Goal: Transaction & Acquisition: Purchase product/service

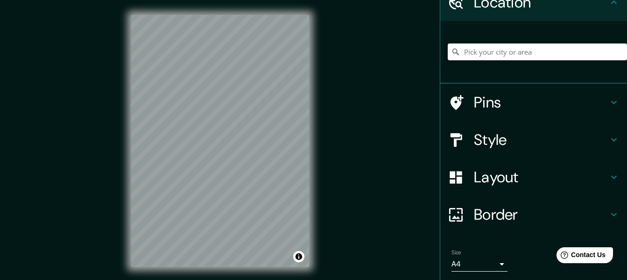
scroll to position [47, 0]
click at [515, 52] on input "Pick your city or area" at bounding box center [537, 51] width 179 height 17
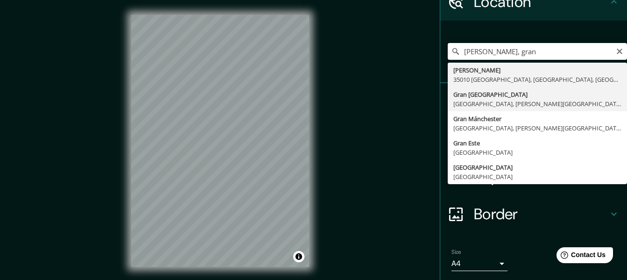
type input "[GEOGRAPHIC_DATA], [GEOGRAPHIC_DATA], [PERSON_NAME][GEOGRAPHIC_DATA]"
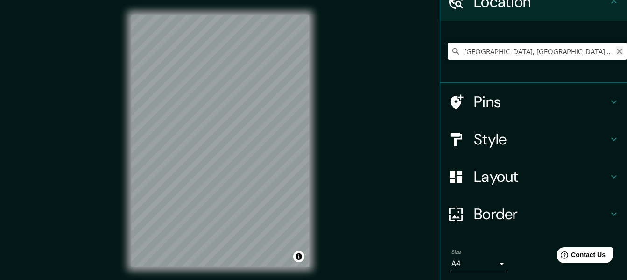
click at [617, 50] on icon "Clear" at bounding box center [620, 52] width 6 height 6
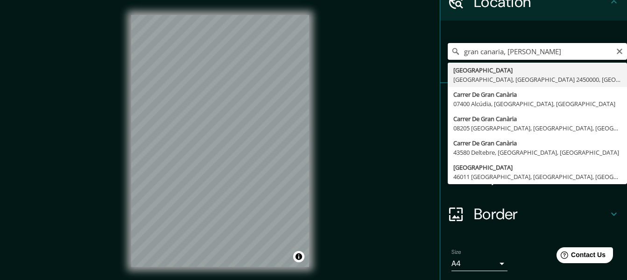
drag, startPoint x: 545, startPoint y: 49, endPoint x: 499, endPoint y: 57, distance: 47.4
click at [499, 57] on input "gran canaria, [PERSON_NAME]" at bounding box center [537, 51] width 179 height 17
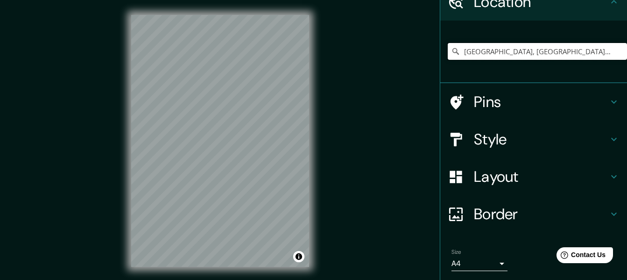
type input "[GEOGRAPHIC_DATA], [GEOGRAPHIC_DATA], [GEOGRAPHIC_DATA]"
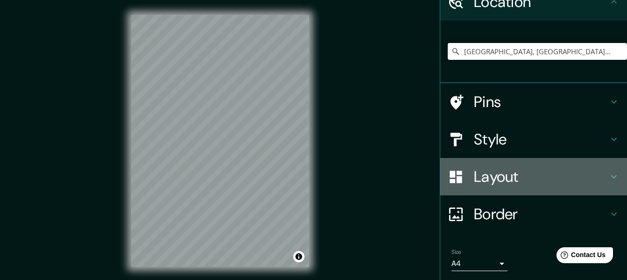
click at [485, 163] on div "Layout" at bounding box center [533, 176] width 187 height 37
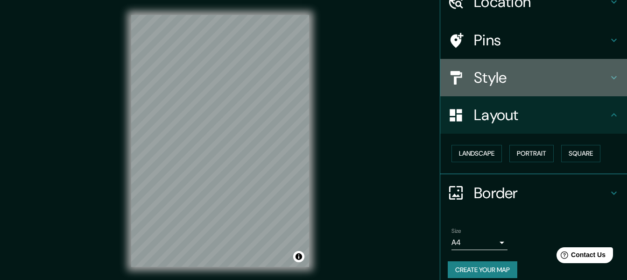
click at [533, 77] on h4 "Style" at bounding box center [541, 77] width 134 height 19
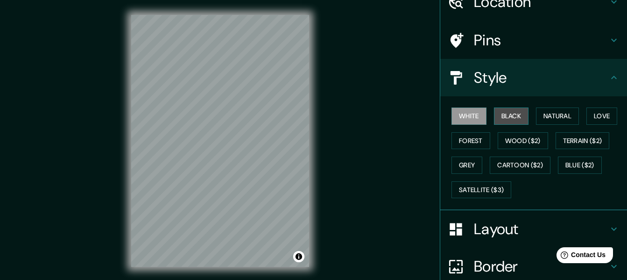
click at [515, 114] on button "Black" at bounding box center [511, 115] width 35 height 17
click at [465, 116] on button "White" at bounding box center [468, 115] width 35 height 17
click at [514, 117] on button "Black" at bounding box center [511, 115] width 35 height 17
click at [474, 113] on button "White" at bounding box center [468, 115] width 35 height 17
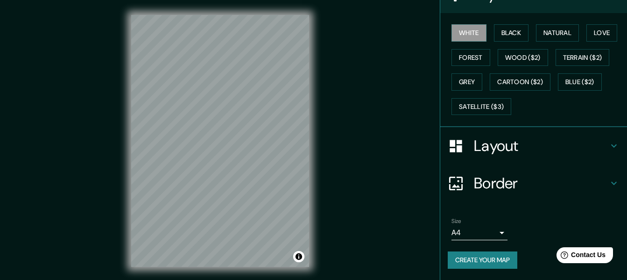
click at [498, 187] on h4 "Border" at bounding box center [541, 183] width 134 height 19
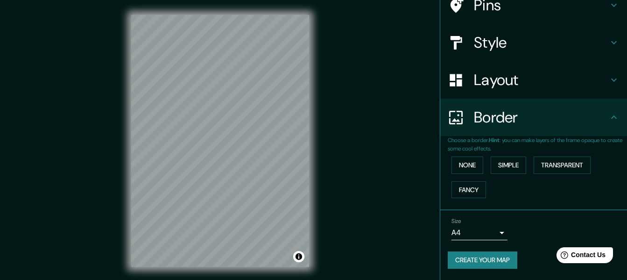
scroll to position [82, 0]
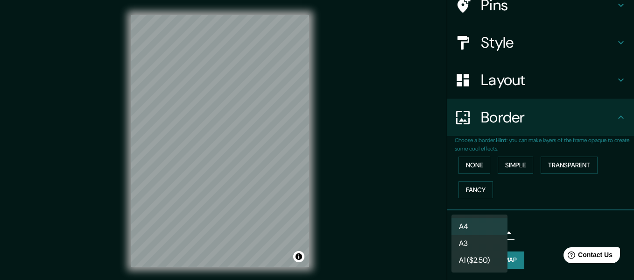
click at [477, 231] on body "Mappin Location [GEOGRAPHIC_DATA], [GEOGRAPHIC_DATA], [GEOGRAPHIC_DATA] [GEOGRA…" at bounding box center [317, 140] width 634 height 280
click at [480, 243] on li "A3" at bounding box center [479, 243] width 56 height 17
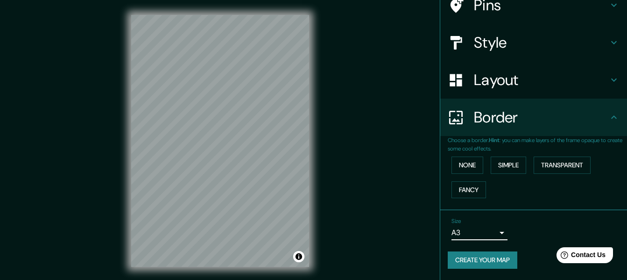
click at [489, 233] on body "Mappin Location [GEOGRAPHIC_DATA], [GEOGRAPHIC_DATA], [GEOGRAPHIC_DATA] [GEOGRA…" at bounding box center [313, 140] width 627 height 280
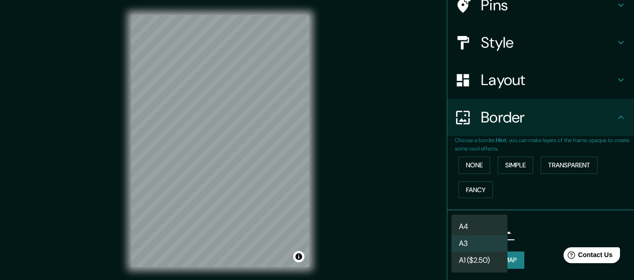
click at [489, 226] on li "A4" at bounding box center [479, 226] width 56 height 17
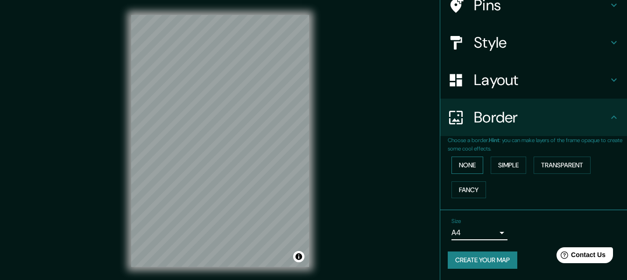
click at [460, 163] on button "None" at bounding box center [467, 164] width 32 height 17
click at [493, 167] on button "Simple" at bounding box center [508, 164] width 35 height 17
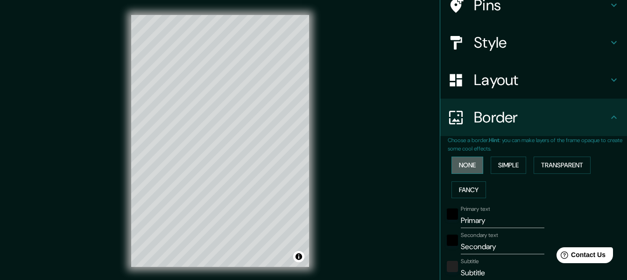
click at [471, 165] on button "None" at bounding box center [467, 164] width 32 height 17
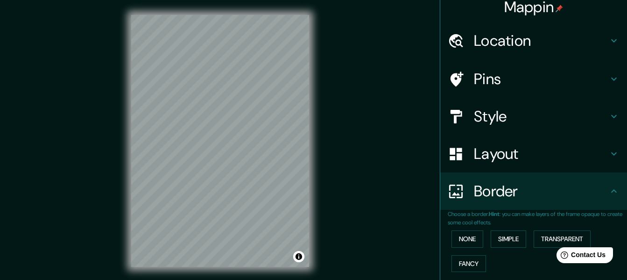
scroll to position [0, 0]
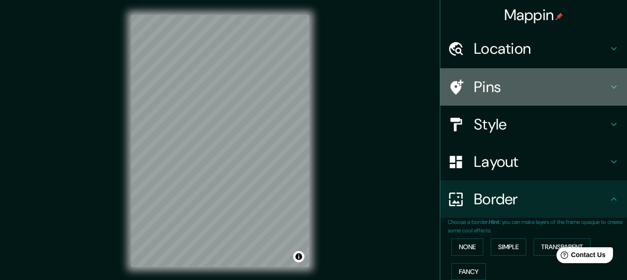
click at [486, 85] on h4 "Pins" at bounding box center [541, 87] width 134 height 19
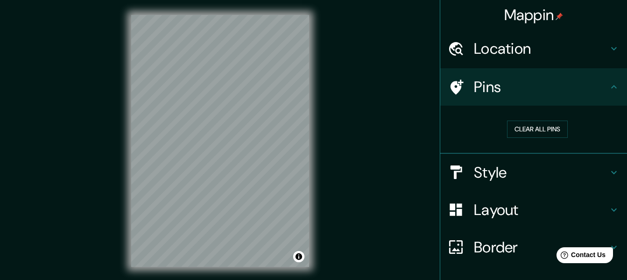
click at [493, 43] on h4 "Location" at bounding box center [541, 48] width 134 height 19
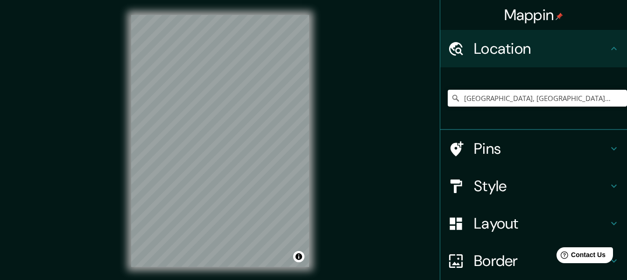
click at [508, 144] on h4 "Pins" at bounding box center [541, 148] width 134 height 19
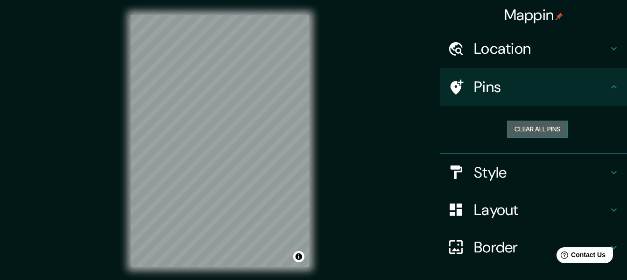
click at [525, 132] on button "Clear all pins" at bounding box center [537, 128] width 61 height 17
click at [515, 131] on button "Clear all pins" at bounding box center [537, 128] width 61 height 17
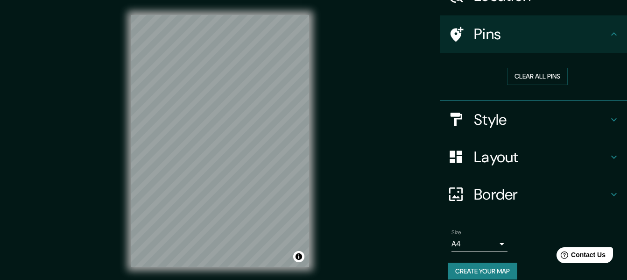
scroll to position [63, 0]
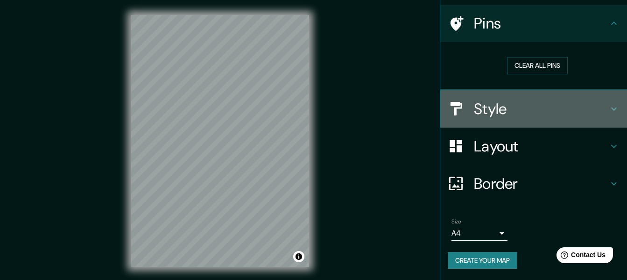
click at [483, 111] on h4 "Style" at bounding box center [541, 108] width 134 height 19
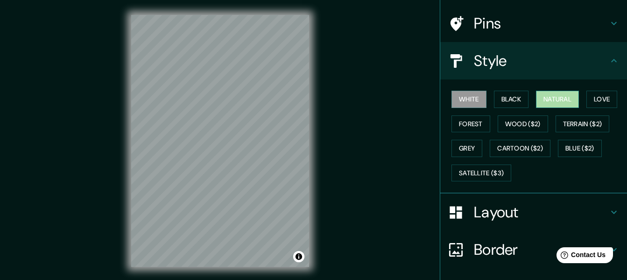
click at [549, 100] on button "Natural" at bounding box center [557, 99] width 43 height 17
click at [509, 102] on button "Black" at bounding box center [511, 99] width 35 height 17
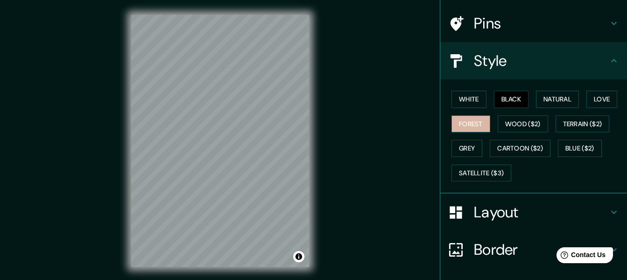
click at [451, 127] on button "Forest" at bounding box center [470, 123] width 39 height 17
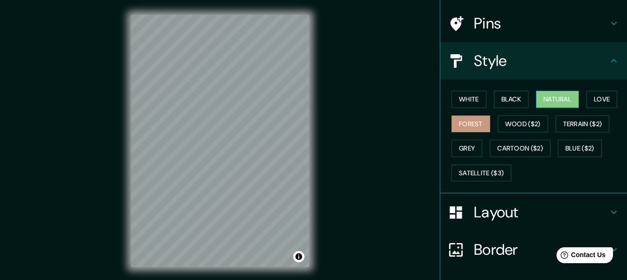
click at [556, 99] on button "Natural" at bounding box center [557, 99] width 43 height 17
click at [512, 92] on button "Black" at bounding box center [511, 99] width 35 height 17
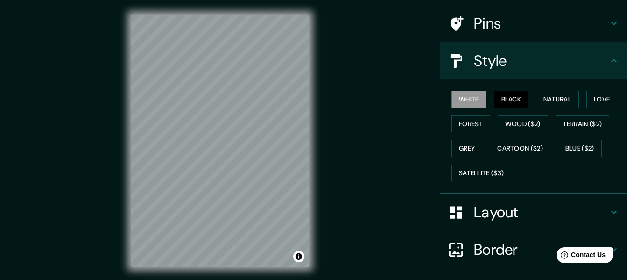
click at [466, 101] on button "White" at bounding box center [468, 99] width 35 height 17
click at [469, 122] on button "Forest" at bounding box center [470, 123] width 39 height 17
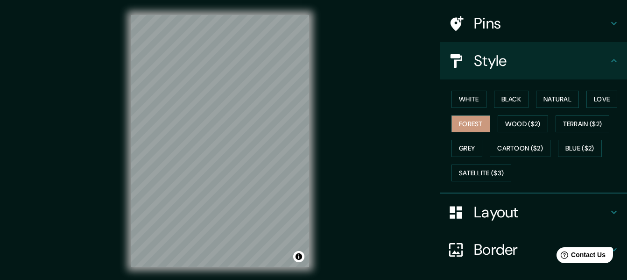
click at [510, 110] on div "White Black Natural Love Forest Wood ($2) Terrain ($2) Grey Cartoon ($2) Blue (…" at bounding box center [537, 136] width 179 height 98
click at [586, 101] on button "Love" at bounding box center [601, 99] width 31 height 17
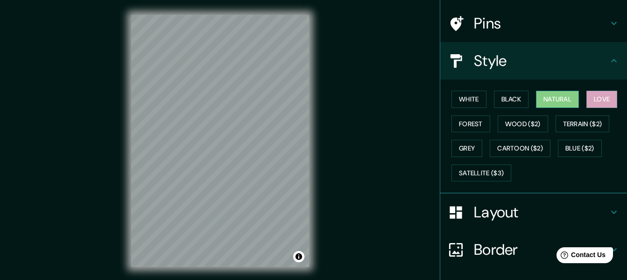
click at [561, 97] on button "Natural" at bounding box center [557, 99] width 43 height 17
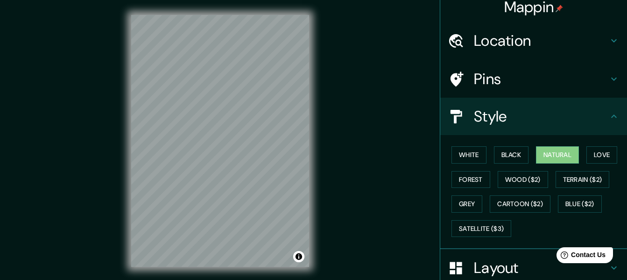
scroll to position [0, 0]
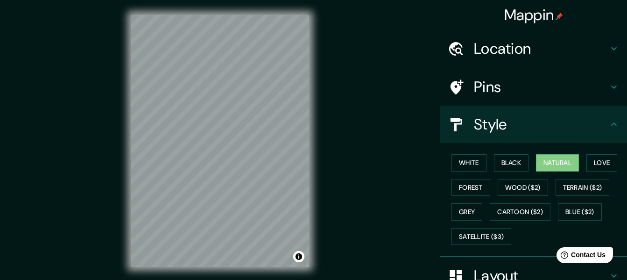
click at [536, 53] on h4 "Location" at bounding box center [541, 48] width 134 height 19
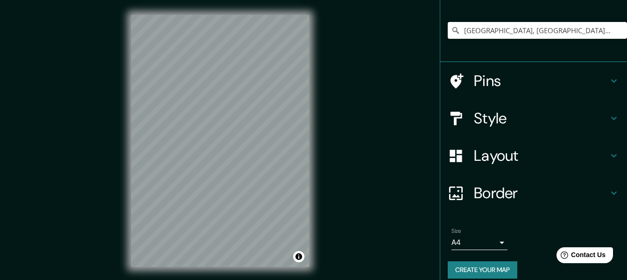
scroll to position [78, 0]
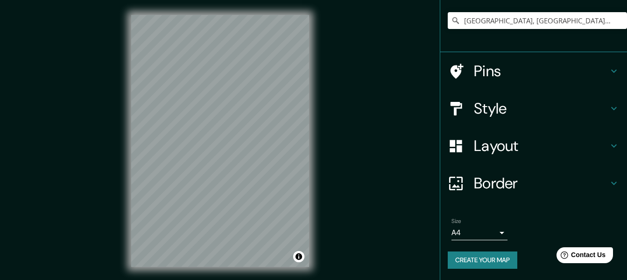
click at [479, 241] on div "Size A4 single" at bounding box center [534, 229] width 172 height 30
click at [477, 234] on body "Mappin Location [GEOGRAPHIC_DATA], [GEOGRAPHIC_DATA], [GEOGRAPHIC_DATA] [GEOGRA…" at bounding box center [313, 140] width 627 height 280
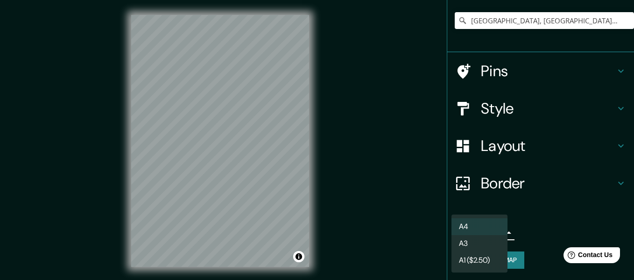
click at [380, 219] on div at bounding box center [317, 140] width 634 height 280
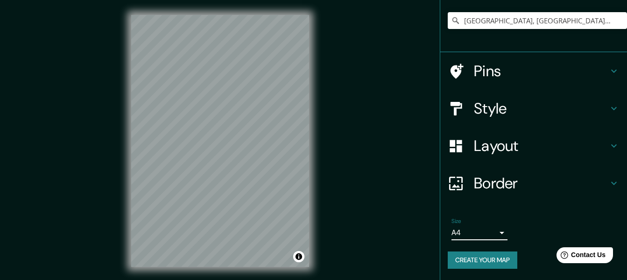
click at [493, 255] on button "Create your map" at bounding box center [483, 259] width 70 height 17
click at [493, 259] on button "Create your map" at bounding box center [483, 259] width 70 height 17
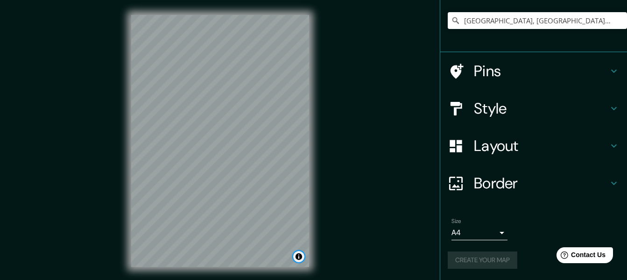
click at [297, 258] on button "Toggle attribution" at bounding box center [298, 256] width 11 height 11
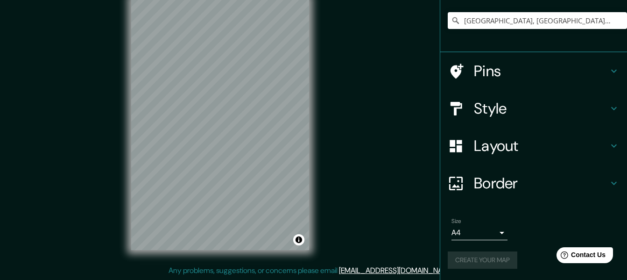
click at [495, 262] on div "Create your map" at bounding box center [534, 259] width 172 height 17
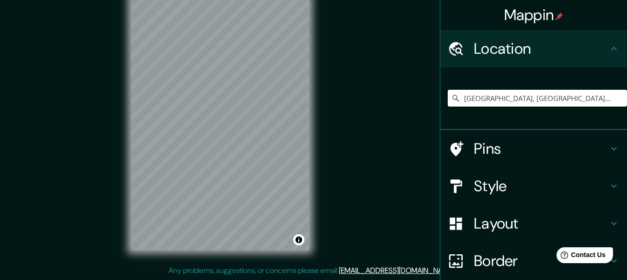
scroll to position [0, 0]
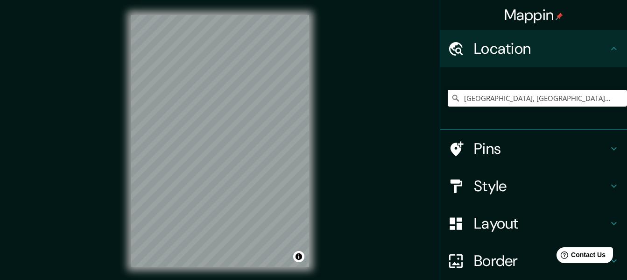
click at [575, 141] on h4 "Pins" at bounding box center [541, 148] width 134 height 19
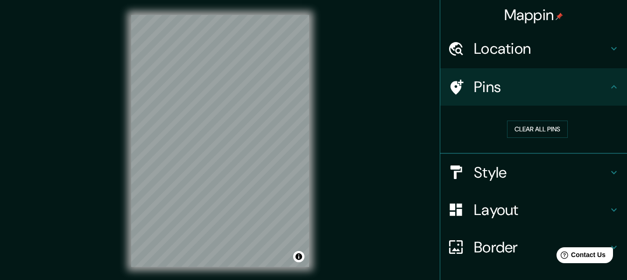
click at [572, 169] on h4 "Style" at bounding box center [541, 172] width 134 height 19
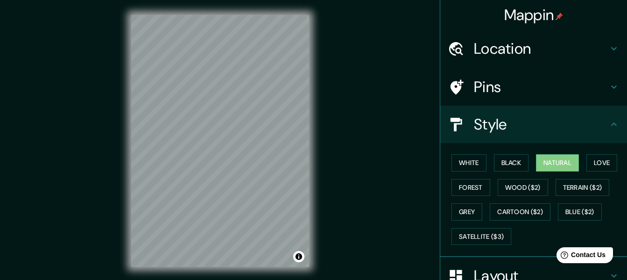
click at [383, 77] on div "Mappin Location [GEOGRAPHIC_DATA], [GEOGRAPHIC_DATA], [GEOGRAPHIC_DATA] [GEOGRA…" at bounding box center [313, 148] width 627 height 296
click at [383, 76] on div "Mappin Location [GEOGRAPHIC_DATA], [GEOGRAPHIC_DATA], [GEOGRAPHIC_DATA] [GEOGRA…" at bounding box center [313, 148] width 627 height 296
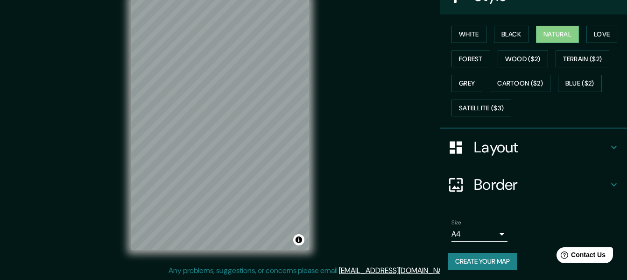
scroll to position [130, 0]
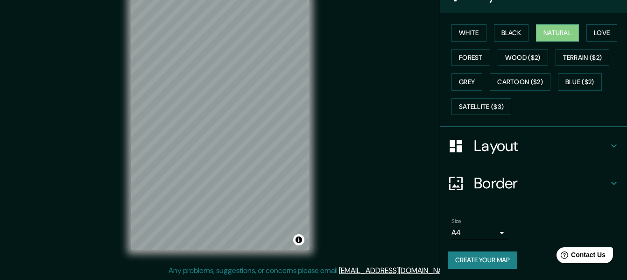
click at [487, 259] on button "Create your map" at bounding box center [483, 259] width 70 height 17
click at [482, 224] on div "Size A4 single" at bounding box center [479, 229] width 56 height 22
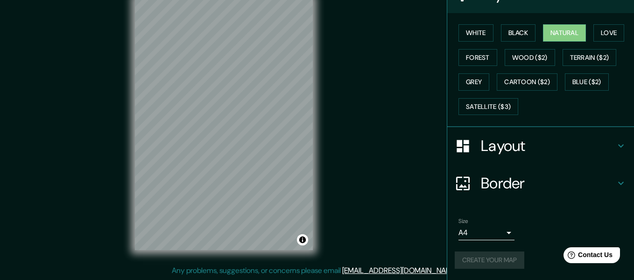
click at [480, 231] on body "Mappin Location [GEOGRAPHIC_DATA], [GEOGRAPHIC_DATA], [GEOGRAPHIC_DATA] [GEOGRA…" at bounding box center [317, 123] width 634 height 280
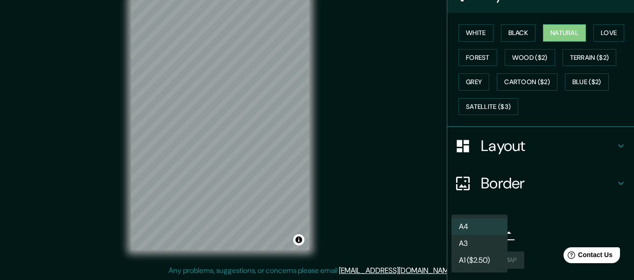
click at [501, 227] on li "A4" at bounding box center [479, 226] width 56 height 17
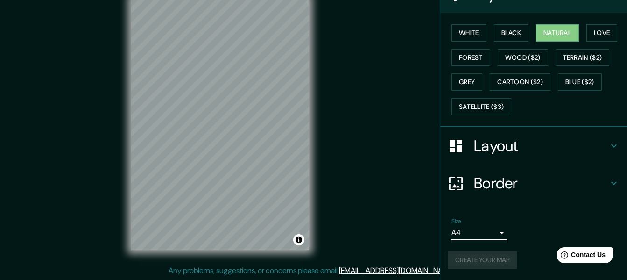
click at [489, 256] on div "Create your map" at bounding box center [534, 259] width 172 height 17
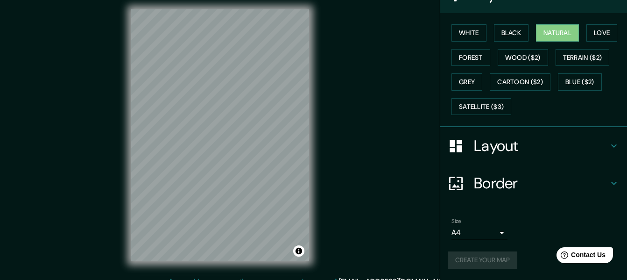
scroll to position [0, 0]
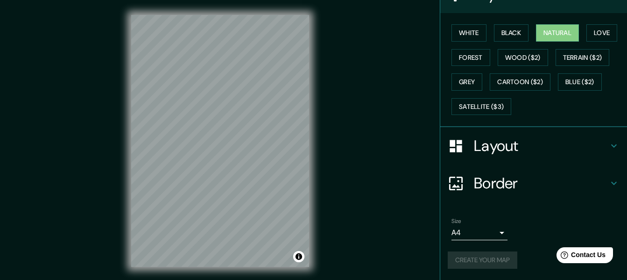
drag, startPoint x: 619, startPoint y: 239, endPoint x: 620, endPoint y: 204, distance: 35.5
click at [620, 204] on div "Mappin Location [GEOGRAPHIC_DATA], [GEOGRAPHIC_DATA], [GEOGRAPHIC_DATA] [GEOGRA…" at bounding box center [533, 140] width 187 height 280
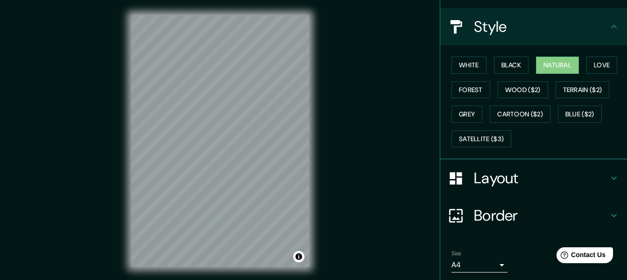
scroll to position [130, 0]
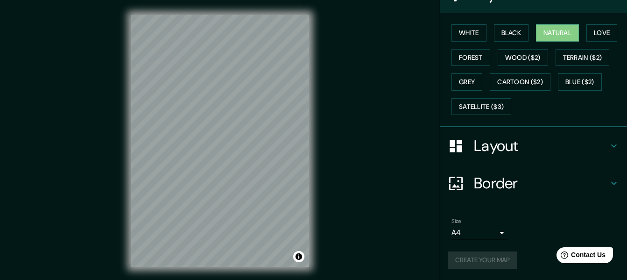
drag, startPoint x: 620, startPoint y: 204, endPoint x: 34, endPoint y: 0, distance: 620.7
click at [331, 198] on div "Mappin Location [GEOGRAPHIC_DATA], [GEOGRAPHIC_DATA], [GEOGRAPHIC_DATA] [GEOGRA…" at bounding box center [313, 148] width 627 height 296
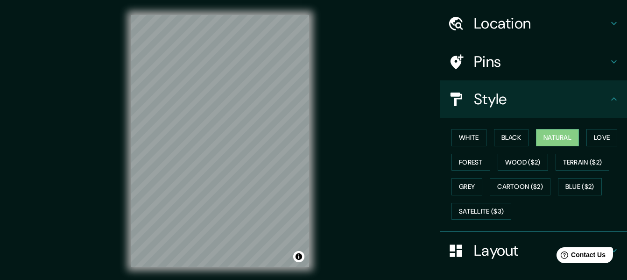
scroll to position [0, 0]
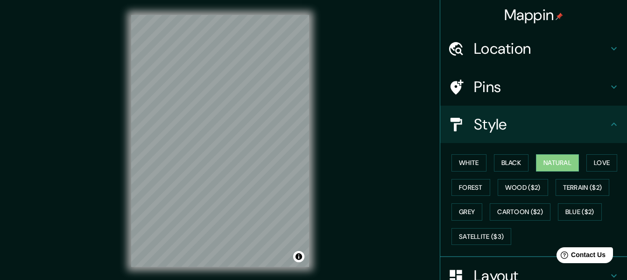
click at [528, 121] on h4 "Style" at bounding box center [541, 124] width 134 height 19
click at [552, 92] on h4 "Pins" at bounding box center [541, 87] width 134 height 19
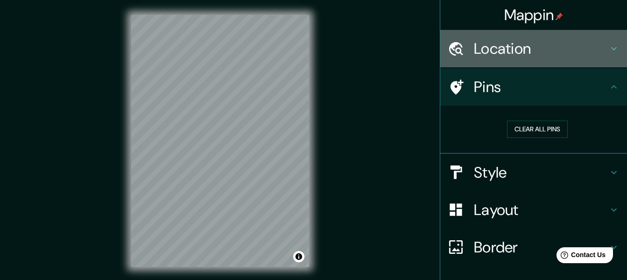
click at [547, 50] on h4 "Location" at bounding box center [541, 48] width 134 height 19
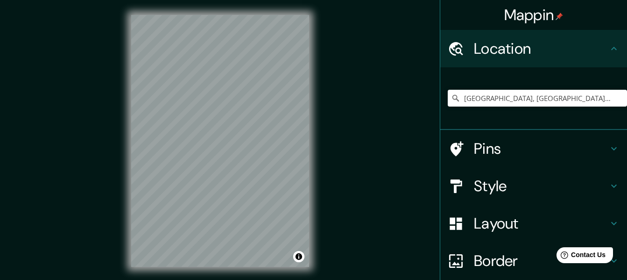
click at [360, 188] on div "Mappin Location [GEOGRAPHIC_DATA], [GEOGRAPHIC_DATA], [GEOGRAPHIC_DATA] [GEOGRA…" at bounding box center [313, 148] width 627 height 296
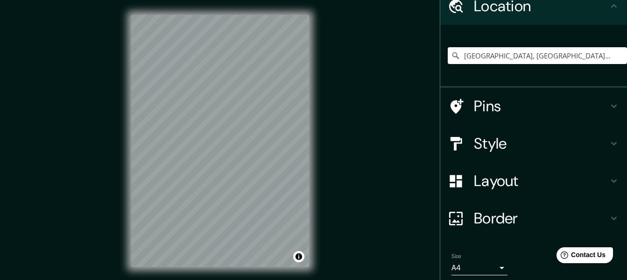
scroll to position [78, 0]
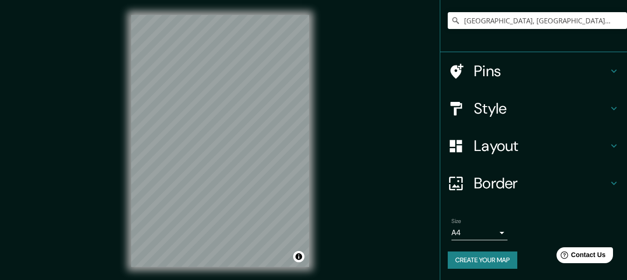
click at [539, 145] on h4 "Layout" at bounding box center [541, 145] width 134 height 19
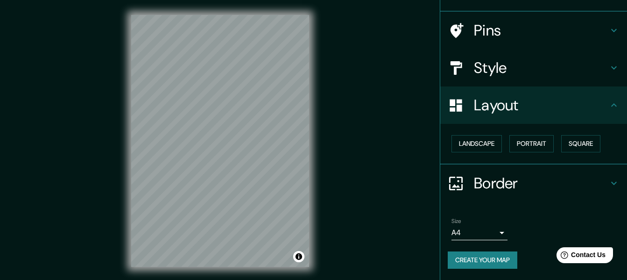
scroll to position [56, 0]
click at [485, 141] on button "Landscape" at bounding box center [476, 143] width 50 height 17
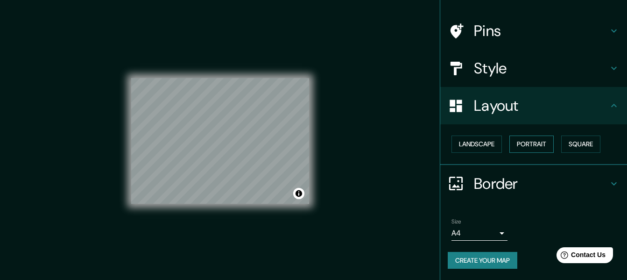
click at [535, 142] on button "Portrait" at bounding box center [531, 143] width 44 height 17
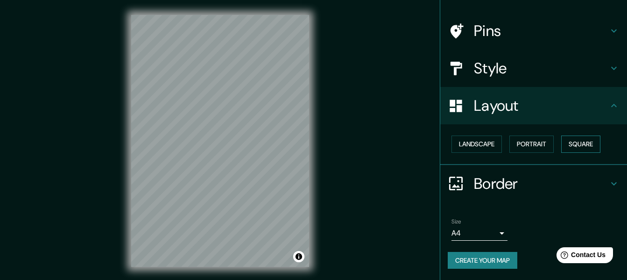
click at [568, 143] on button "Square" at bounding box center [580, 143] width 39 height 17
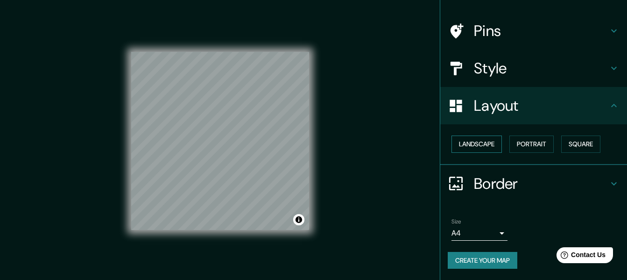
click at [485, 147] on button "Landscape" at bounding box center [476, 143] width 50 height 17
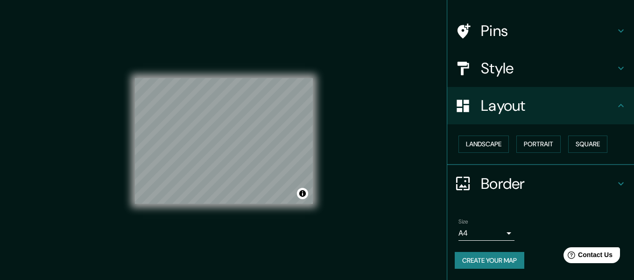
click at [465, 233] on body "Mappin Location [GEOGRAPHIC_DATA], [GEOGRAPHIC_DATA], [GEOGRAPHIC_DATA] [GEOGRA…" at bounding box center [317, 140] width 634 height 280
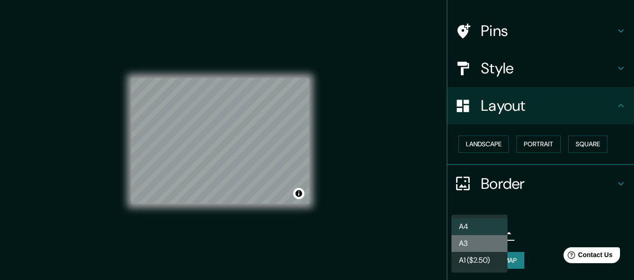
click at [475, 244] on li "A3" at bounding box center [479, 243] width 56 height 17
